Goal: Information Seeking & Learning: Check status

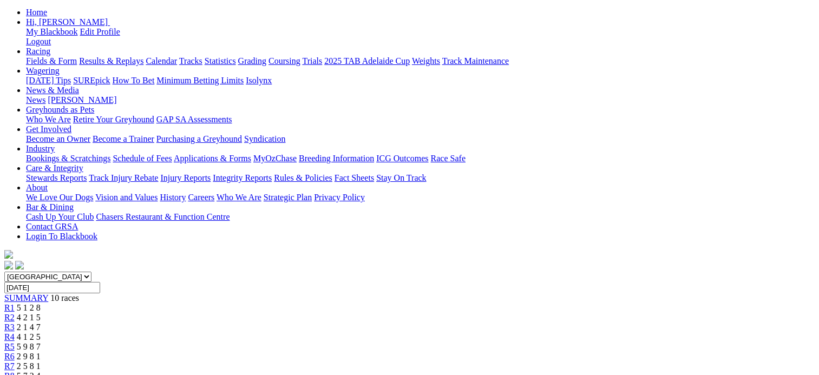
scroll to position [54, 0]
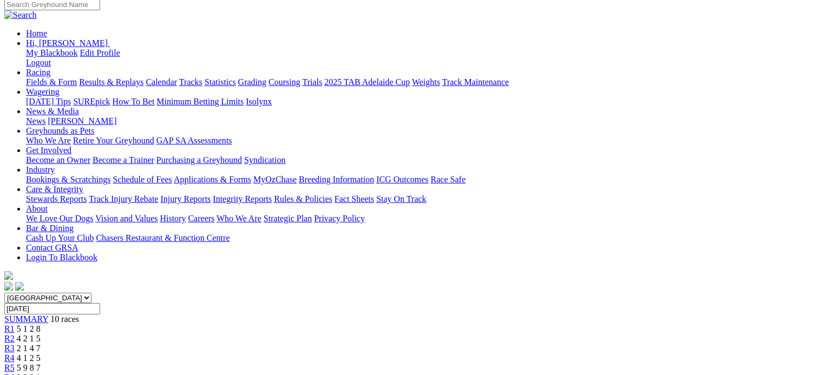
scroll to position [108, 0]
click at [15, 344] on span "R3" at bounding box center [9, 348] width 10 height 9
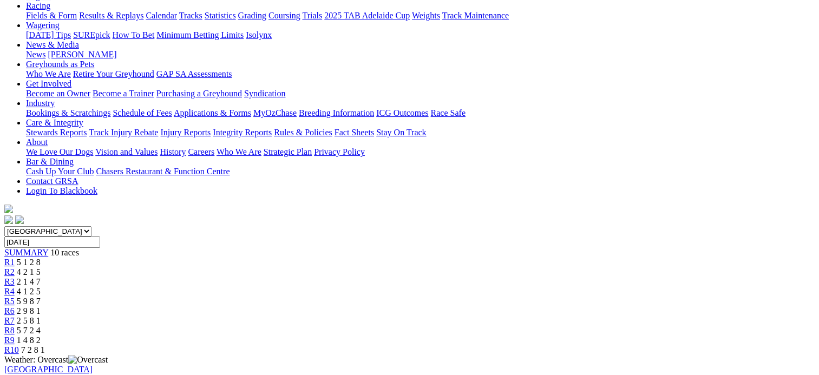
scroll to position [271, 0]
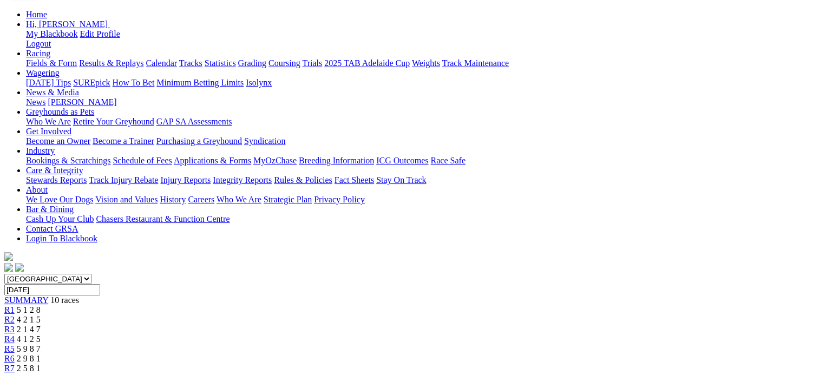
scroll to position [108, 0]
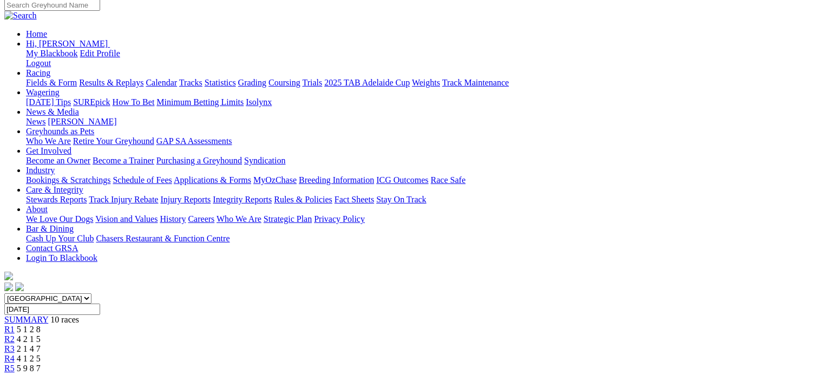
click at [234, 334] on div "R2 4 2 1 5" at bounding box center [409, 339] width 810 height 10
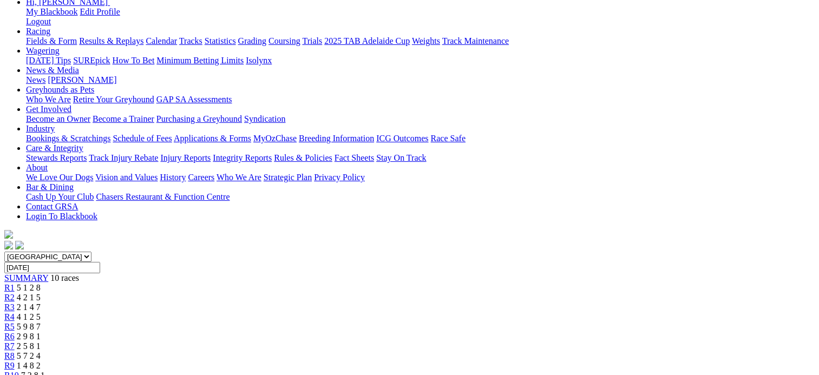
scroll to position [108, 0]
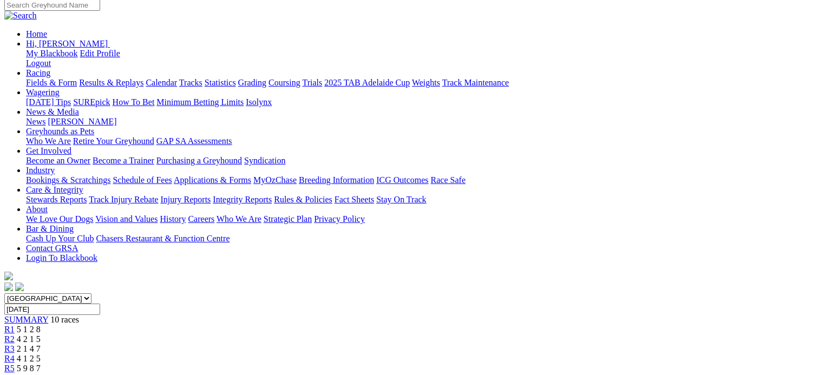
click at [411, 364] on div "R5 5 9 8 7" at bounding box center [409, 369] width 810 height 10
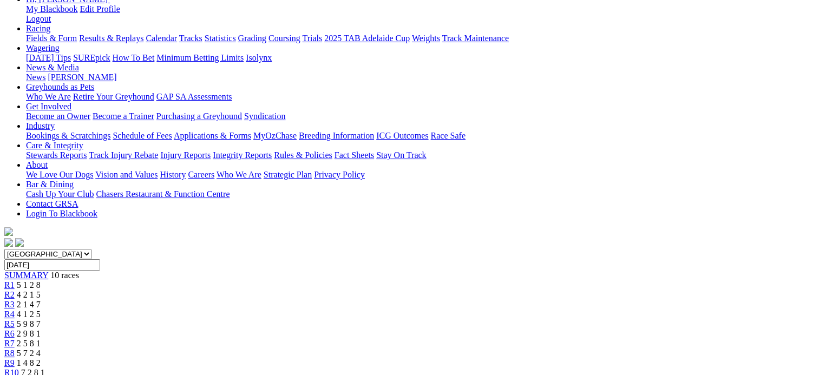
scroll to position [108, 0]
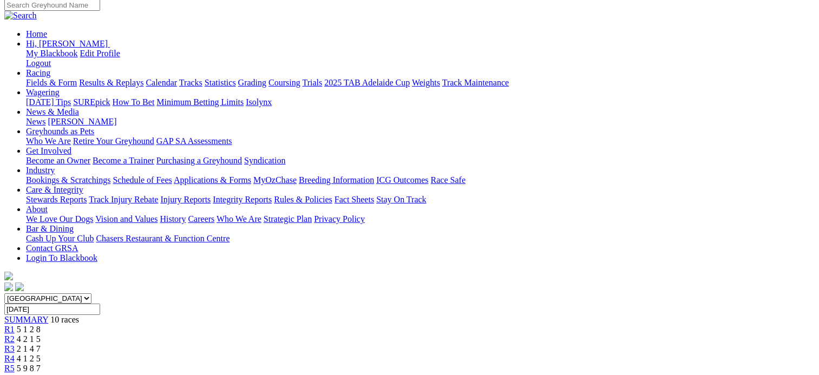
click at [15, 344] on span "R3" at bounding box center [9, 348] width 10 height 9
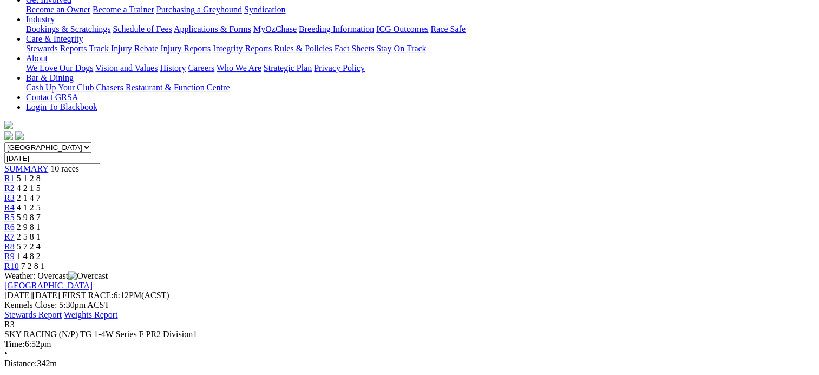
scroll to position [271, 0]
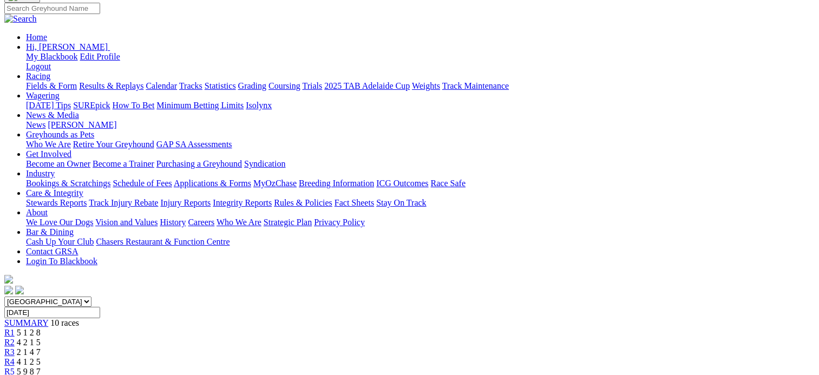
scroll to position [54, 0]
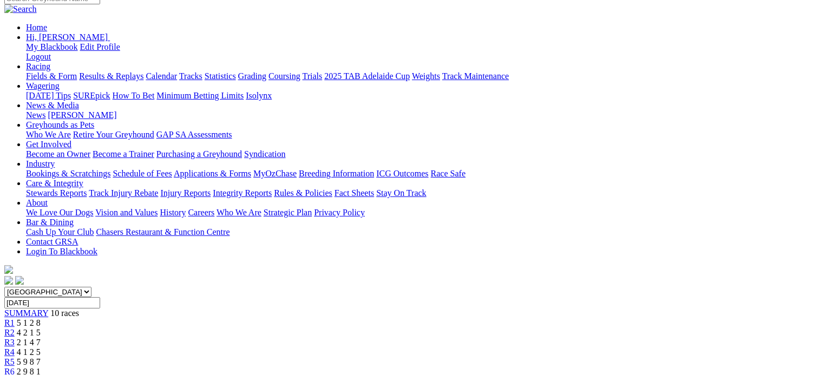
scroll to position [108, 0]
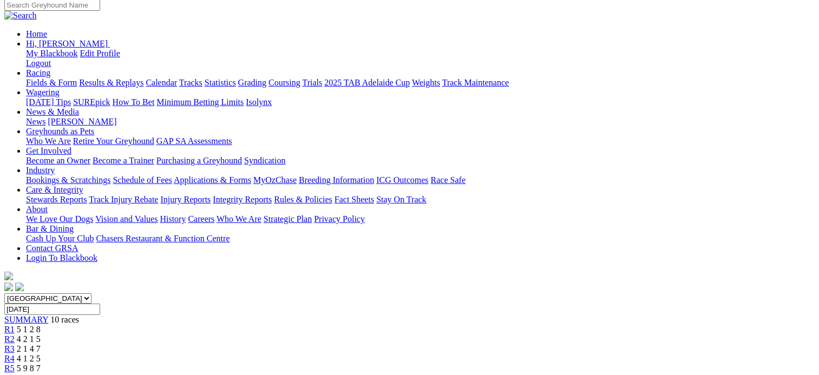
click at [15, 364] on link "R5" at bounding box center [9, 368] width 10 height 9
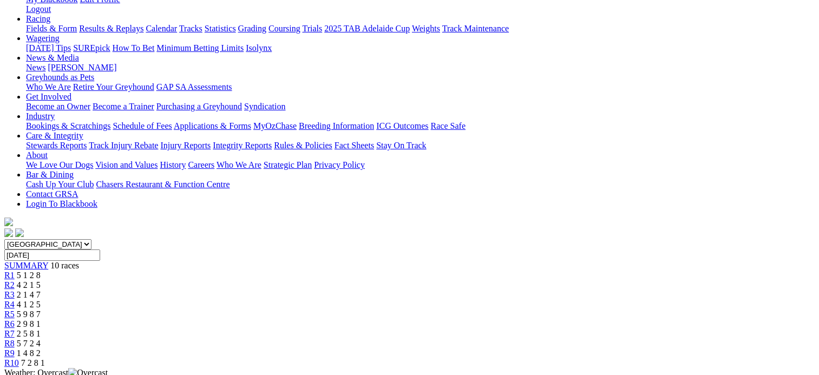
scroll to position [108, 0]
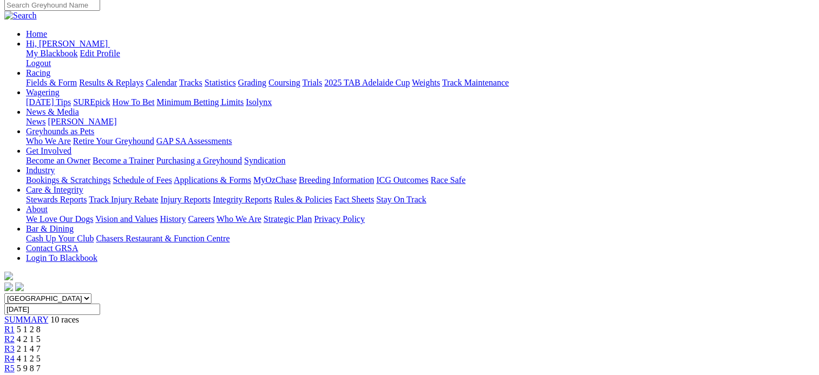
click at [478, 373] on div "R6 2 9 8 1" at bounding box center [409, 378] width 810 height 10
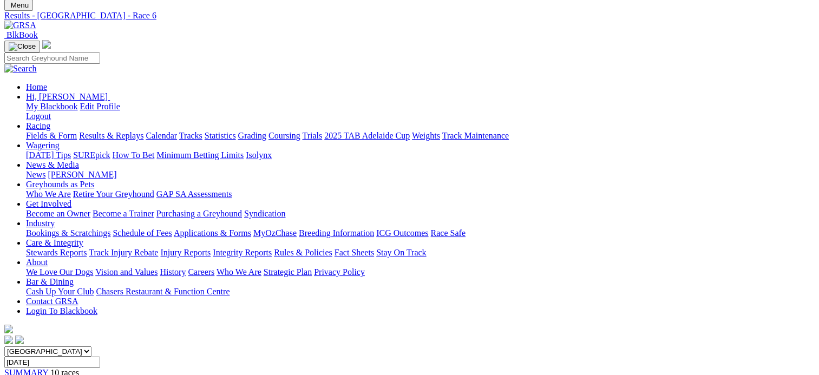
scroll to position [54, 0]
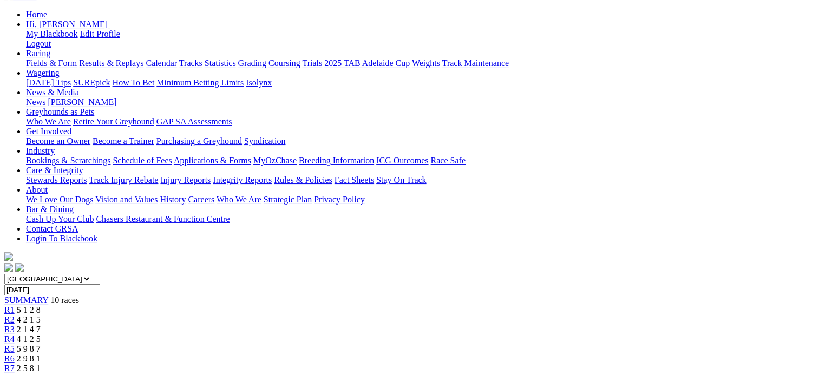
scroll to position [108, 0]
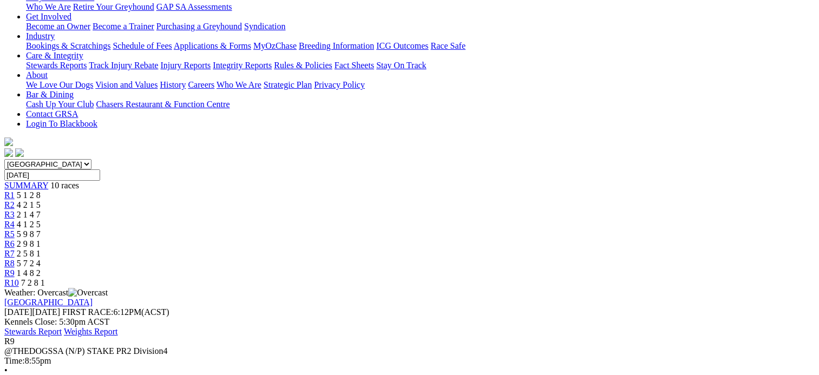
scroll to position [108, 0]
